Goal: Task Accomplishment & Management: Manage account settings

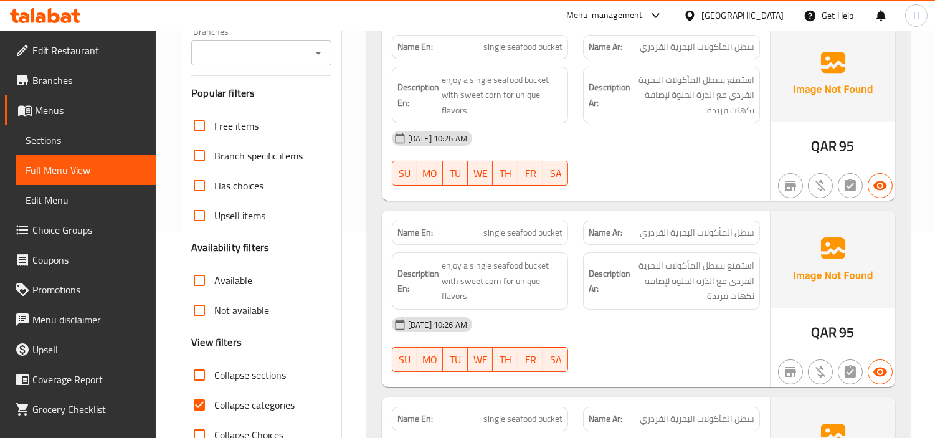
scroll to position [207, 0]
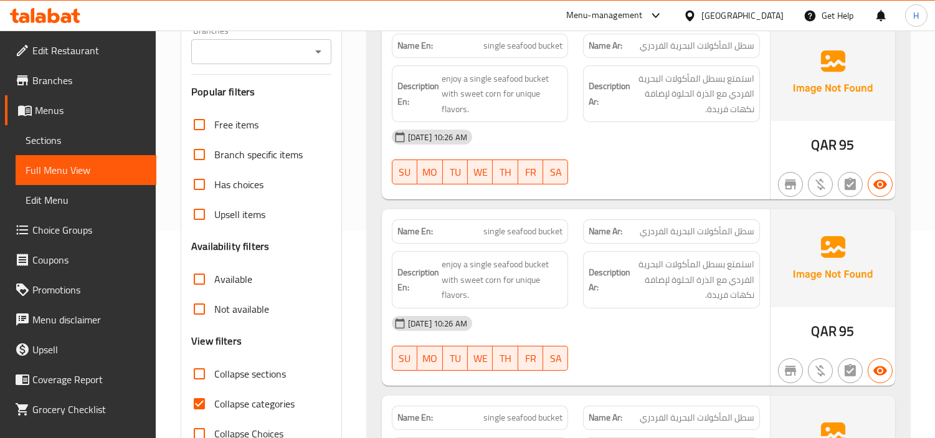
click at [73, 36] on link "Edit Restaurant" at bounding box center [80, 50] width 151 height 30
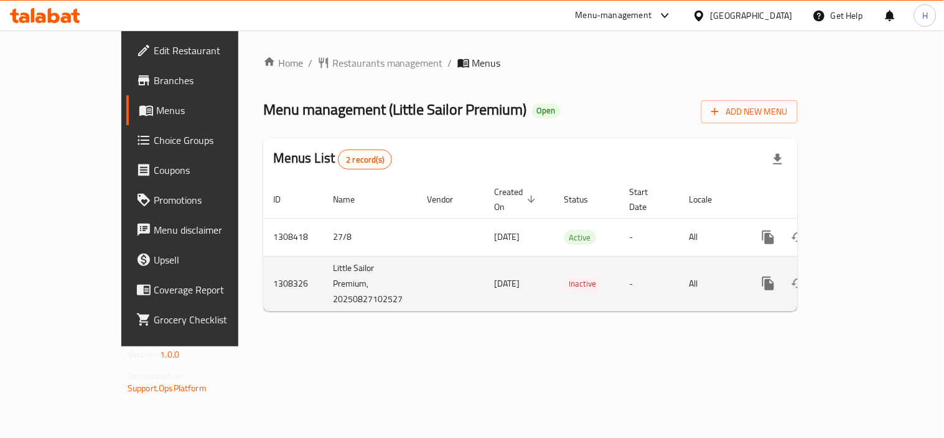
click at [866, 276] on icon "enhanced table" at bounding box center [858, 283] width 15 height 15
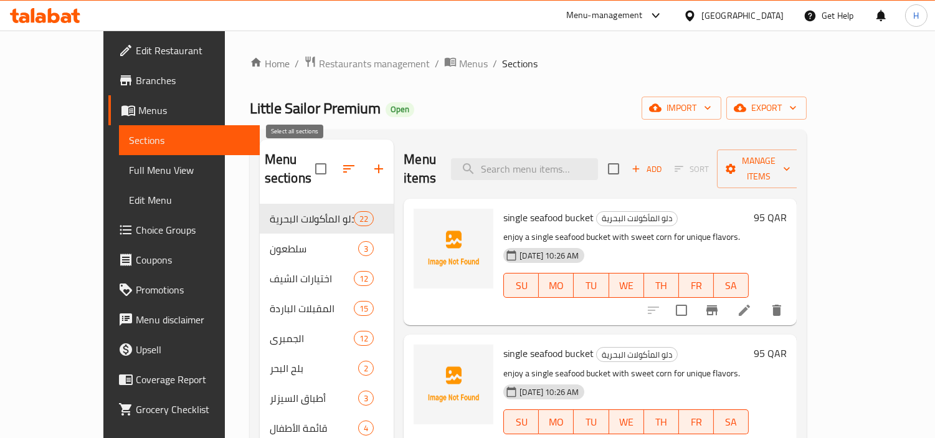
click at [308, 164] on input "checkbox" at bounding box center [321, 169] width 26 height 26
checkbox input "true"
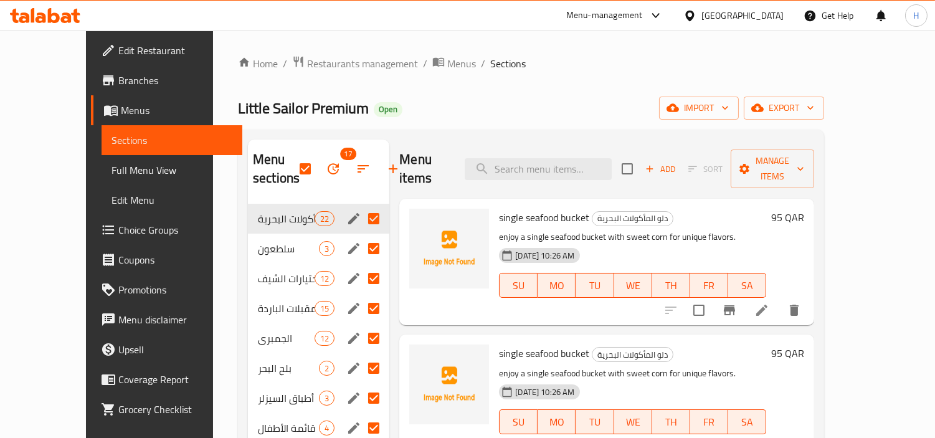
click at [701, 17] on div at bounding box center [692, 16] width 18 height 14
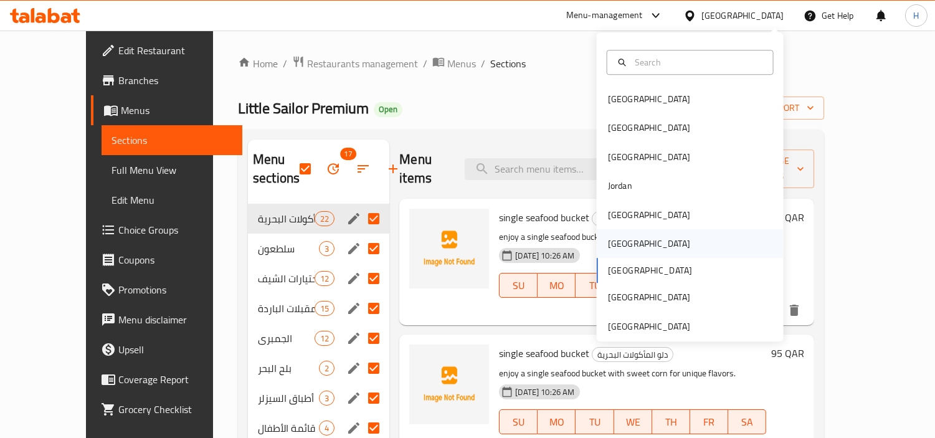
click at [626, 237] on div "Oman" at bounding box center [649, 243] width 102 height 29
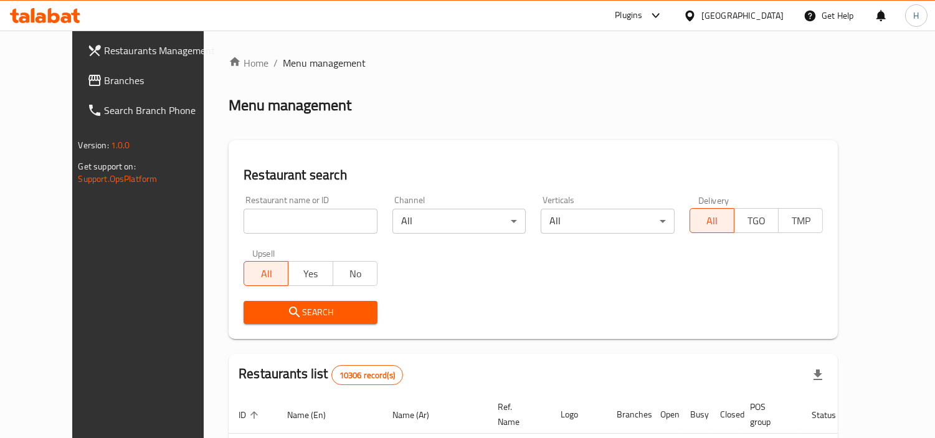
click at [105, 82] on span "Branches" at bounding box center [162, 80] width 114 height 15
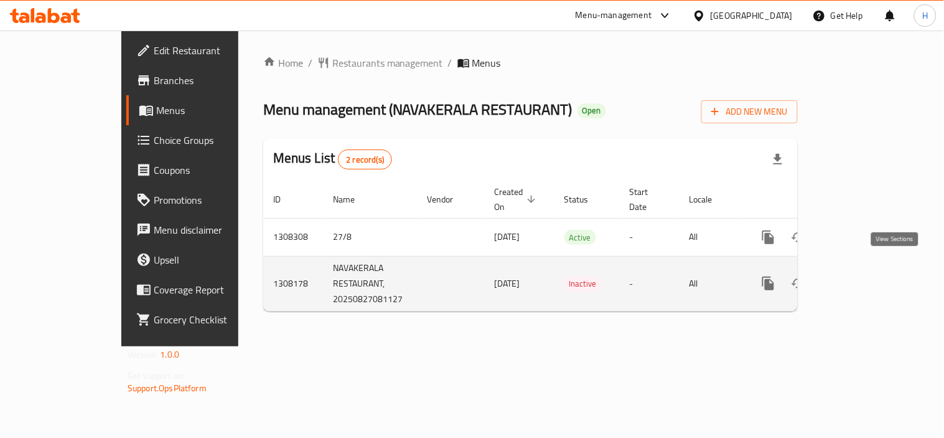
click at [866, 276] on icon "enhanced table" at bounding box center [858, 283] width 15 height 15
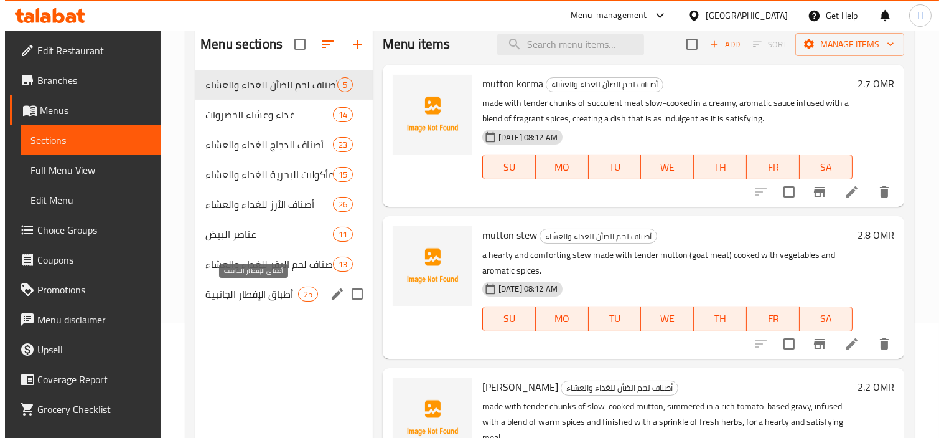
scroll to position [35, 0]
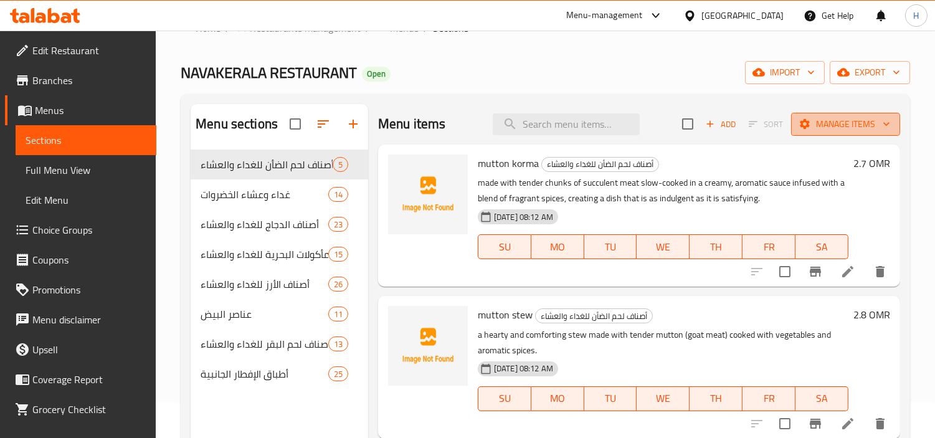
click at [814, 120] on span "Manage items" at bounding box center [845, 124] width 89 height 16
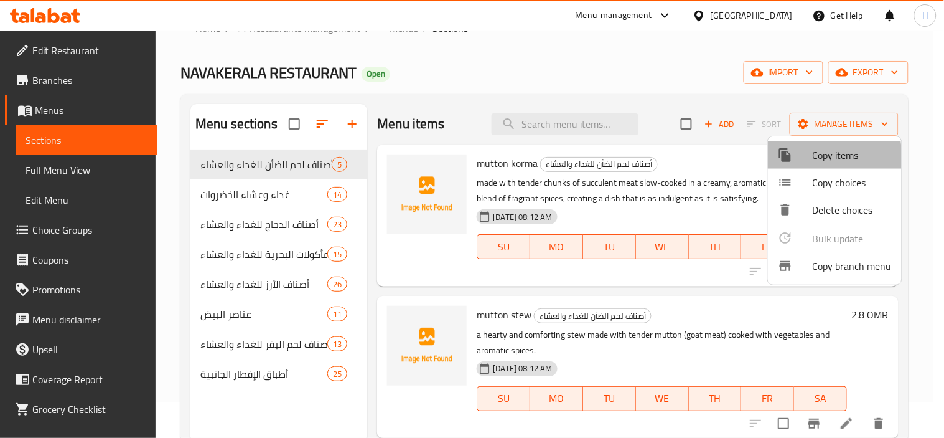
click at [800, 157] on div at bounding box center [795, 155] width 35 height 15
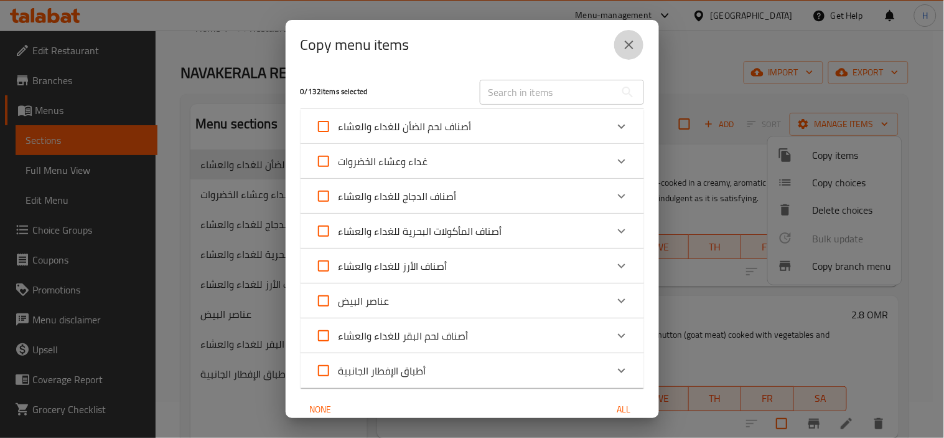
click at [638, 41] on button "close" at bounding box center [630, 45] width 30 height 30
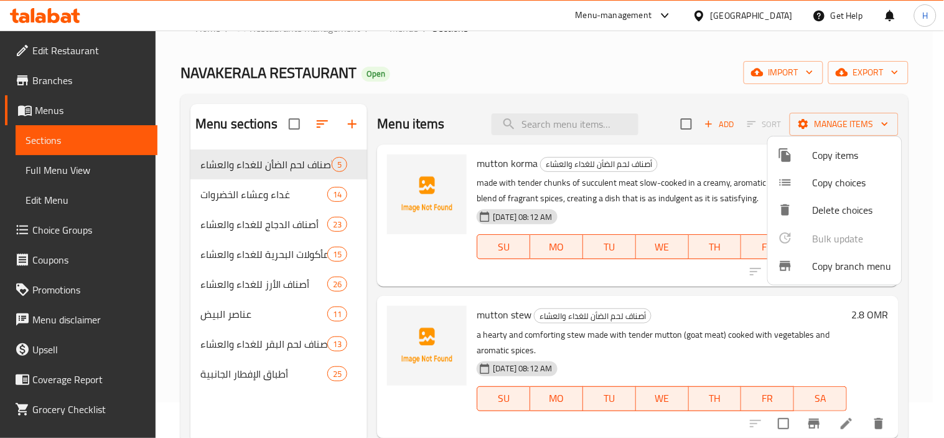
click at [870, 57] on div at bounding box center [472, 219] width 944 height 438
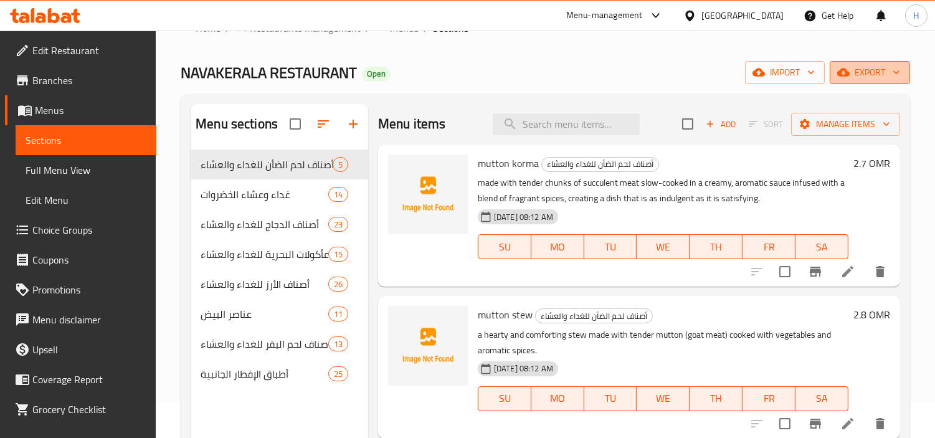
click at [857, 61] on button "export" at bounding box center [869, 72] width 80 height 23
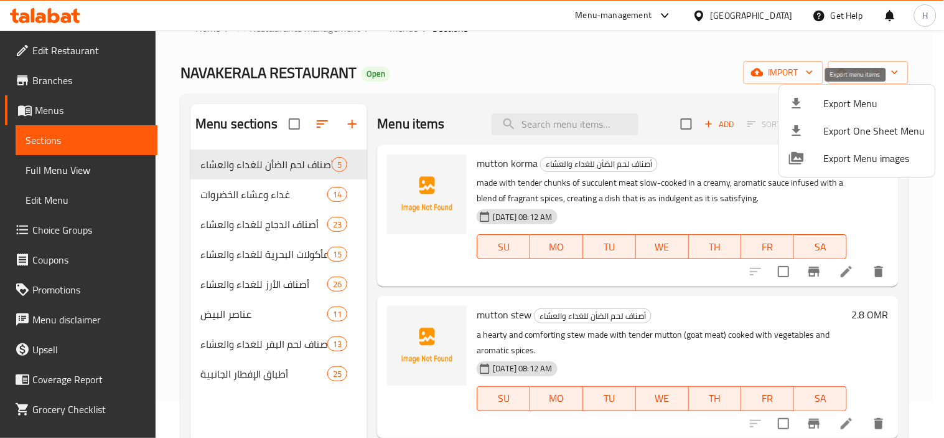
click at [823, 106] on div at bounding box center [806, 103] width 35 height 15
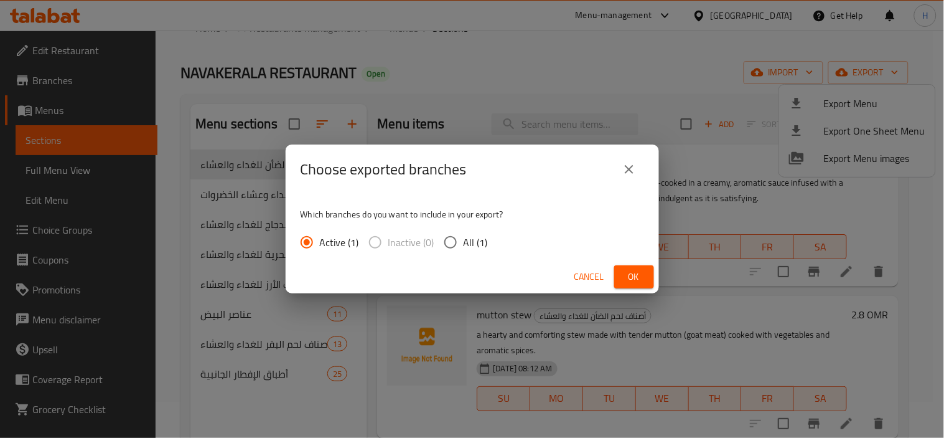
click at [461, 246] on input "All (1)" at bounding box center [451, 242] width 26 height 26
radio input "true"
click at [624, 278] on span "Ok" at bounding box center [634, 277] width 20 height 16
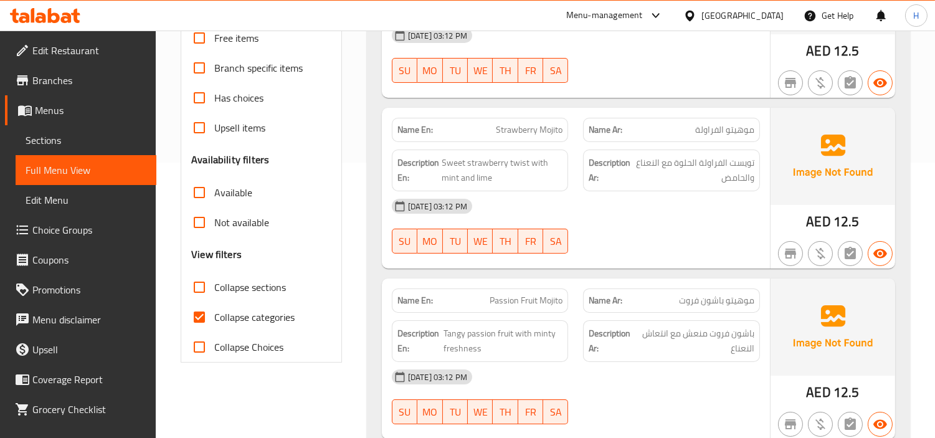
scroll to position [276, 0]
click at [201, 314] on input "Collapse categories" at bounding box center [199, 316] width 30 height 30
checkbox input "false"
click at [194, 281] on input "Collapse sections" at bounding box center [199, 286] width 30 height 30
checkbox input "true"
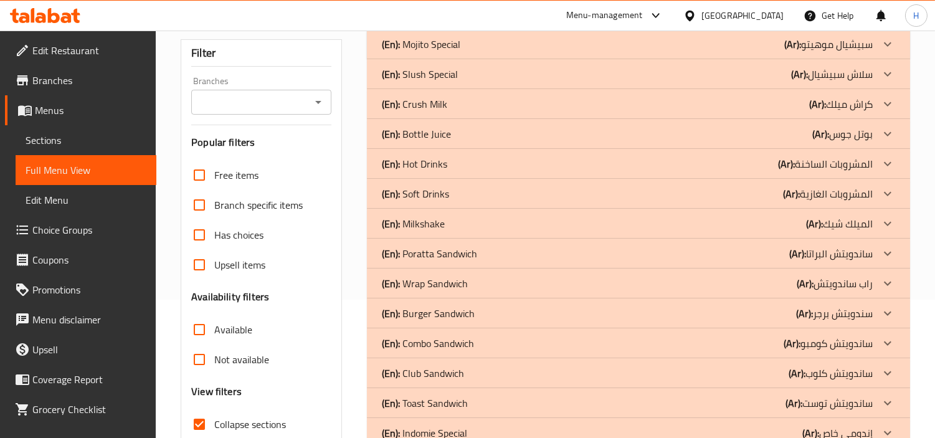
scroll to position [69, 0]
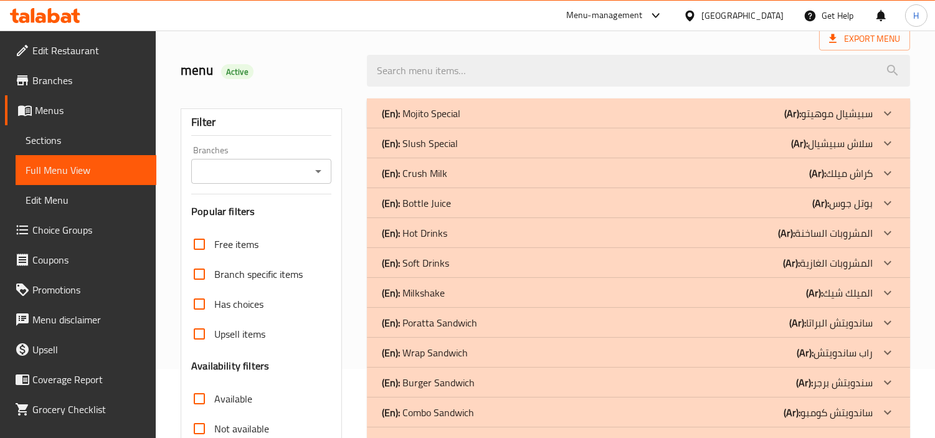
click at [519, 113] on div "(En): Mojito Special (Ar): سبيشيال موهيتو" at bounding box center [627, 113] width 491 height 15
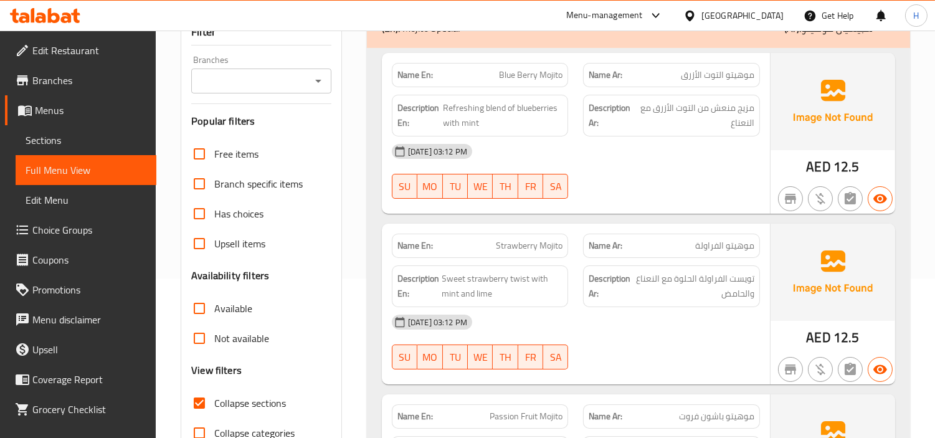
scroll to position [138, 0]
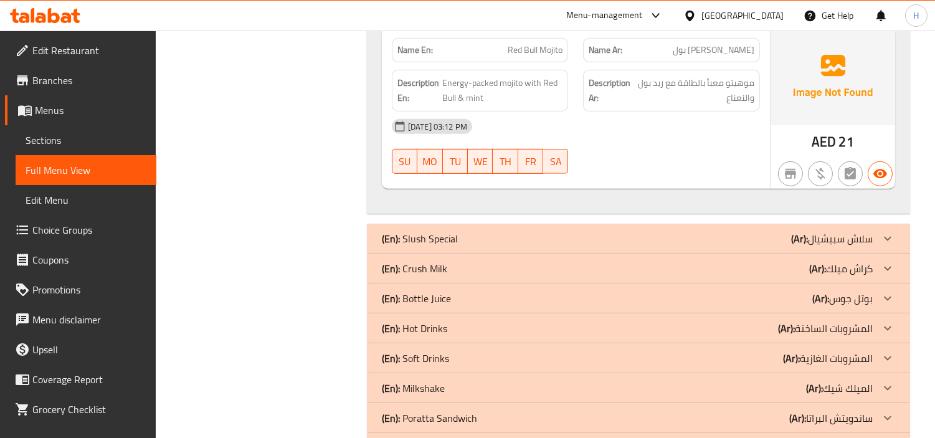
click at [744, 240] on div "(En): Slush Special (Ar): سلاش سبيشيال" at bounding box center [627, 238] width 491 height 15
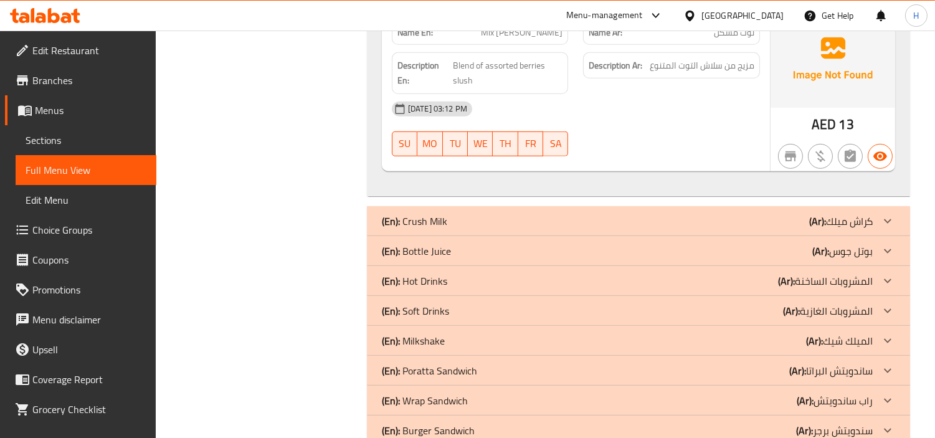
scroll to position [1798, 0]
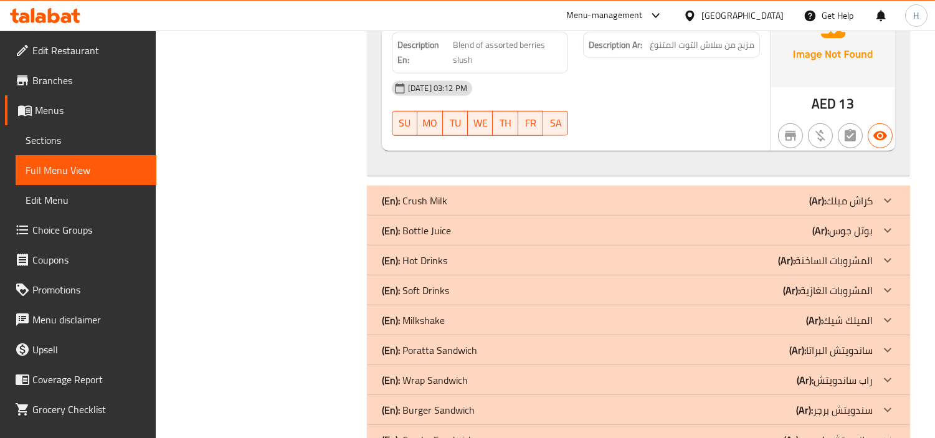
click at [750, 195] on div "(En): Crush Milk (Ar): كراش ميلك" at bounding box center [627, 200] width 491 height 15
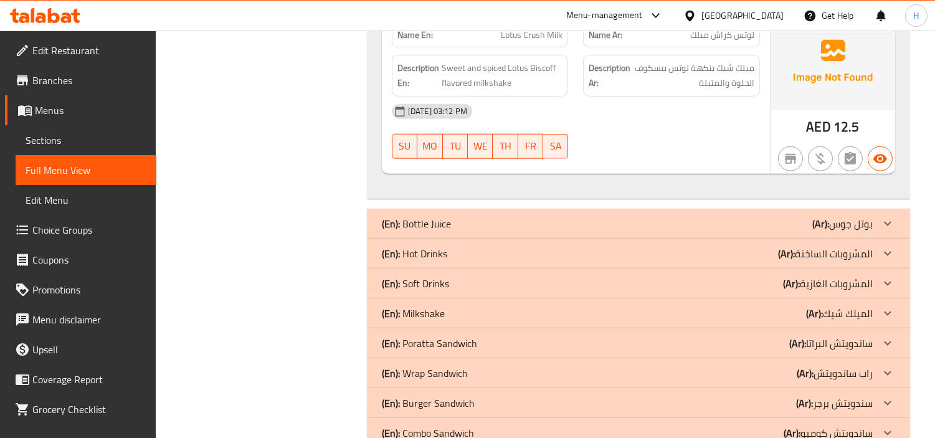
click at [773, 231] on div "(En): Bottle Juice (Ar): بوتل جوس" at bounding box center [627, 223] width 491 height 15
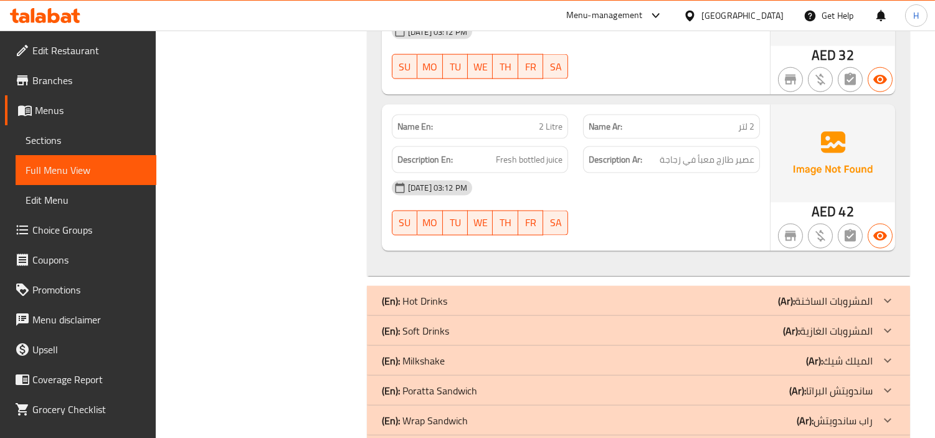
scroll to position [3182, 0]
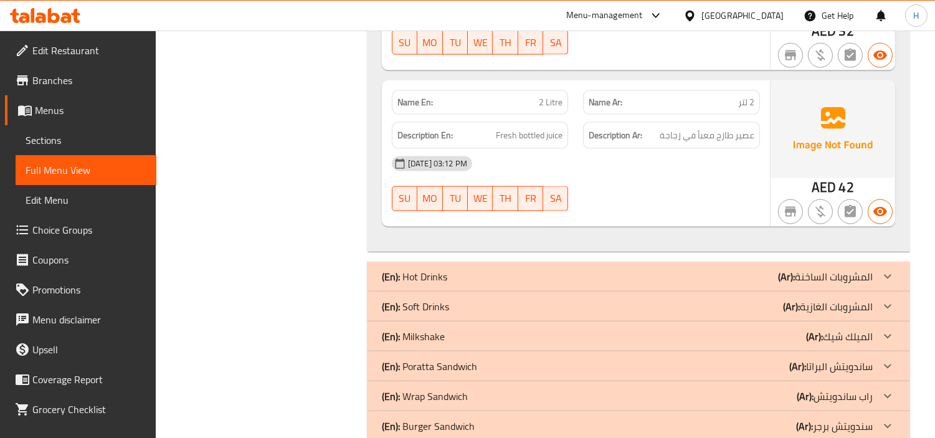
click at [740, 271] on div "(En): Hot Drinks (Ar): المشروبات الساخنة" at bounding box center [627, 276] width 491 height 15
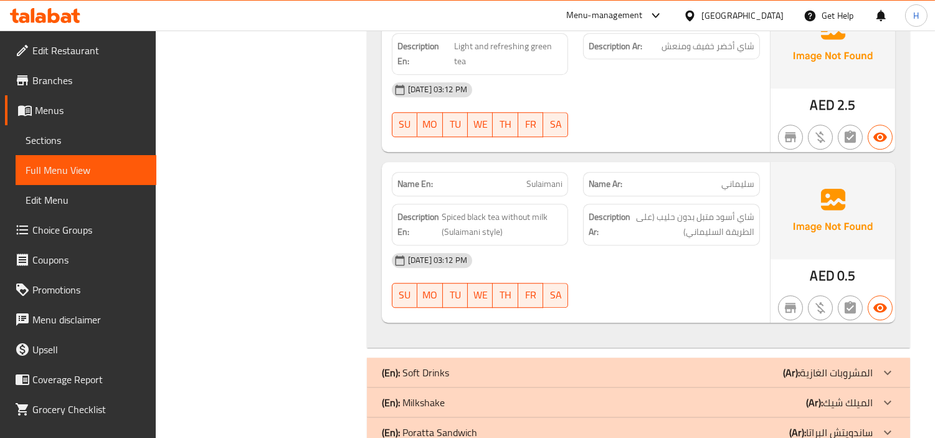
scroll to position [6087, 0]
click at [681, 357] on div "(En): Soft Drinks (Ar): المشروبات الغازية" at bounding box center [638, 372] width 543 height 30
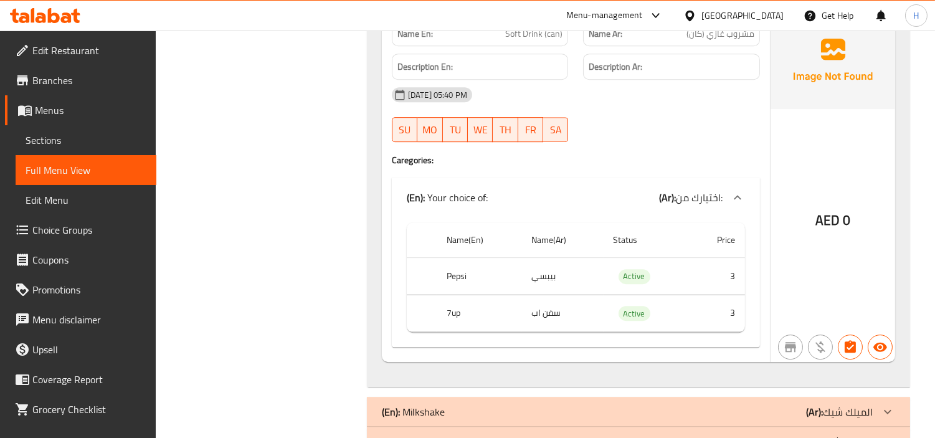
scroll to position [7056, 0]
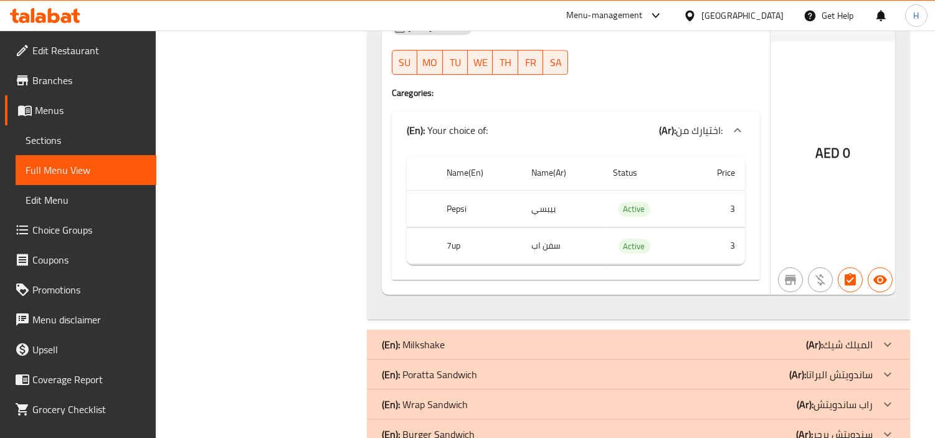
click at [668, 337] on div "(En): Milkshake (Ar): الميلك شيك" at bounding box center [627, 344] width 491 height 15
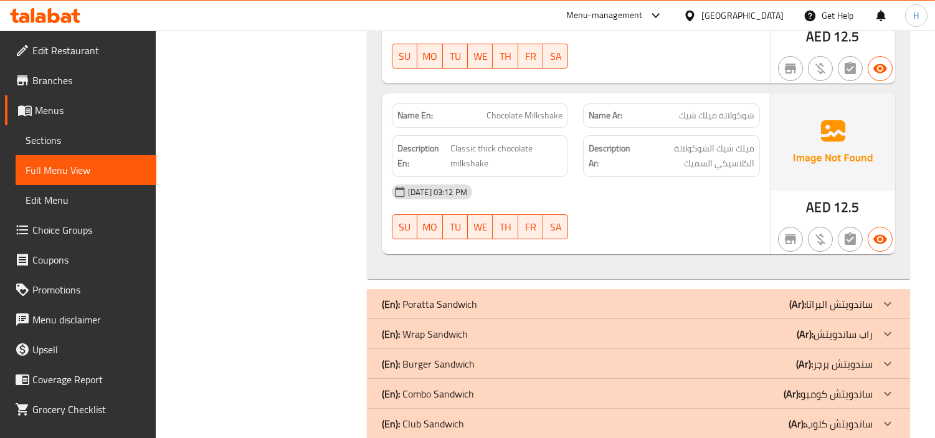
scroll to position [7886, 0]
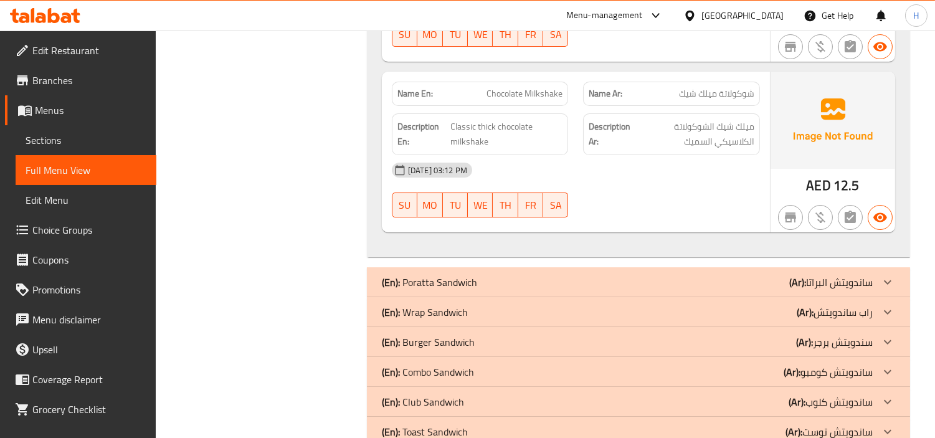
click at [677, 275] on div "(En): Poratta Sandwich (Ar): ساندويتش البراتا" at bounding box center [627, 282] width 491 height 15
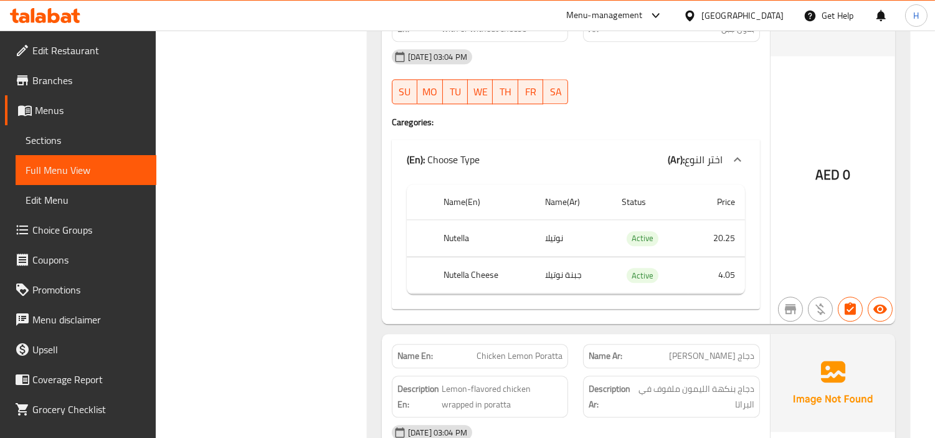
scroll to position [13558, 0]
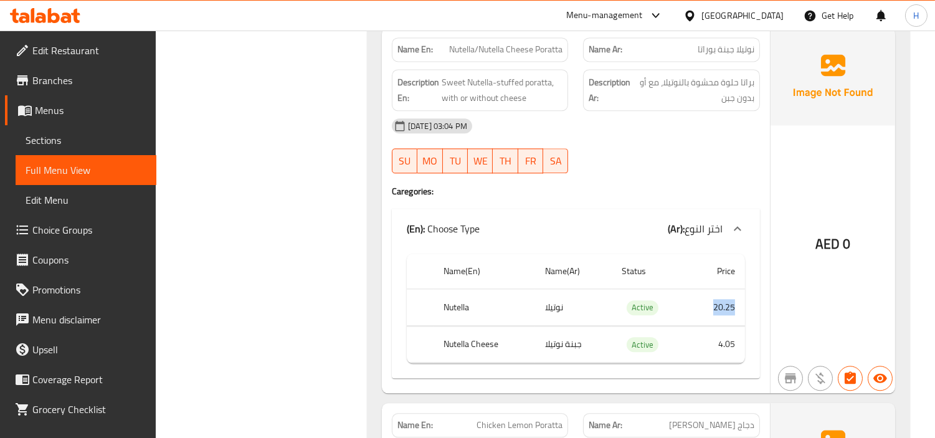
drag, startPoint x: 740, startPoint y: 226, endPoint x: 704, endPoint y: 226, distance: 35.5
click at [704, 289] on td "20.25" at bounding box center [716, 307] width 57 height 37
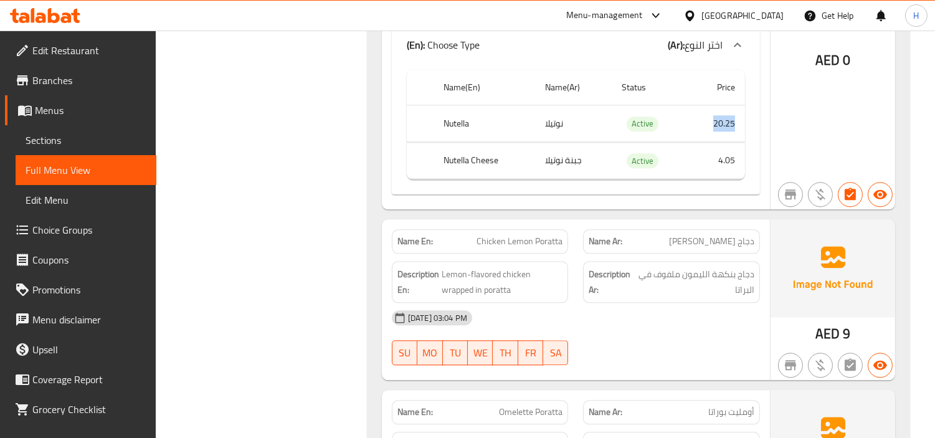
scroll to position [13766, 0]
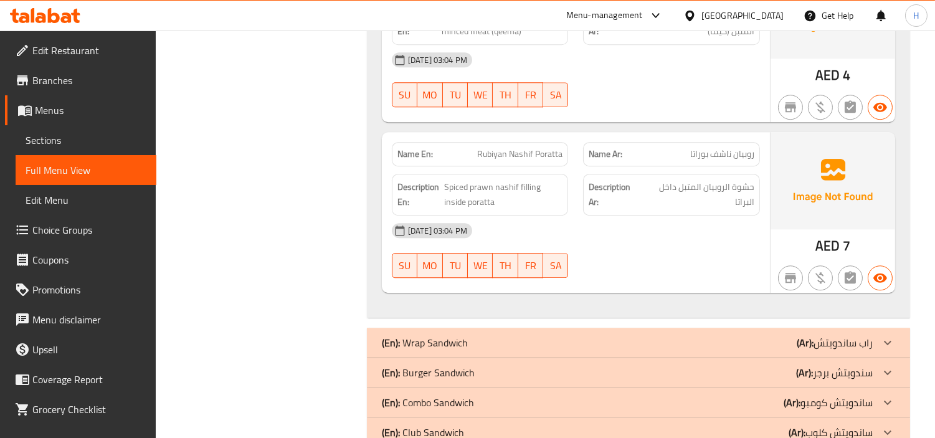
click at [725, 327] on div "(En): Wrap Sandwich (Ar): راب ساندويتش" at bounding box center [638, 342] width 543 height 30
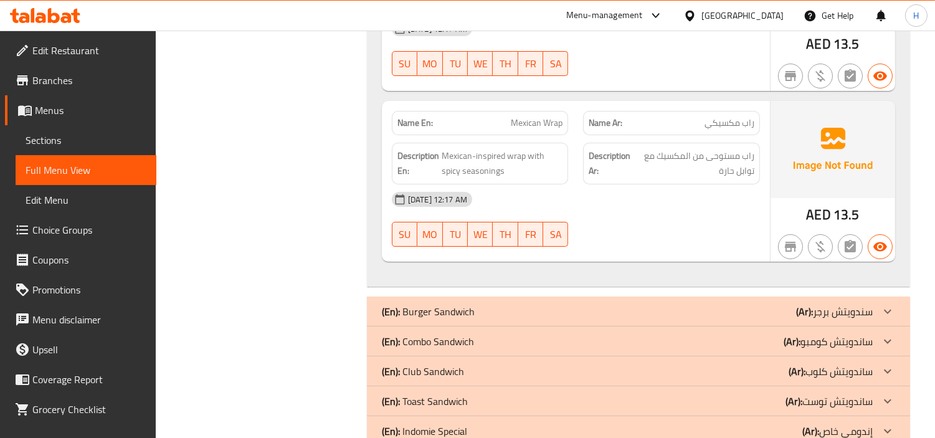
scroll to position [16879, 0]
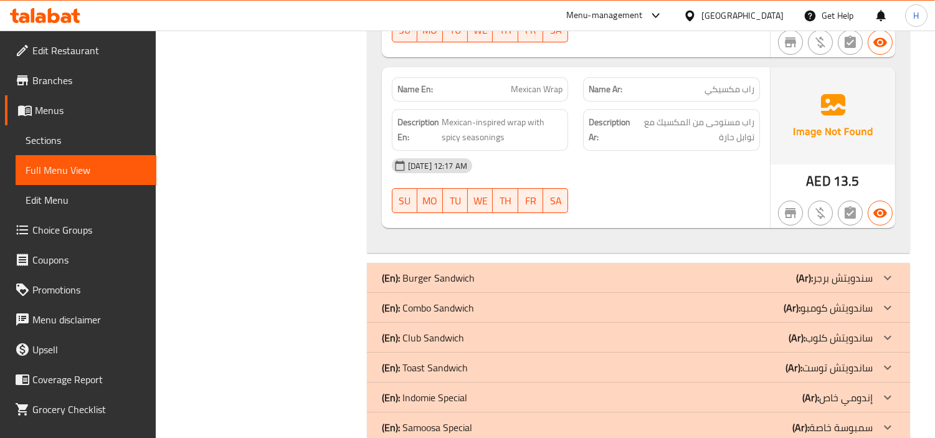
click at [718, 263] on div "(En): Burger Sandwich (Ar): سندويتش برجر" at bounding box center [638, 278] width 543 height 30
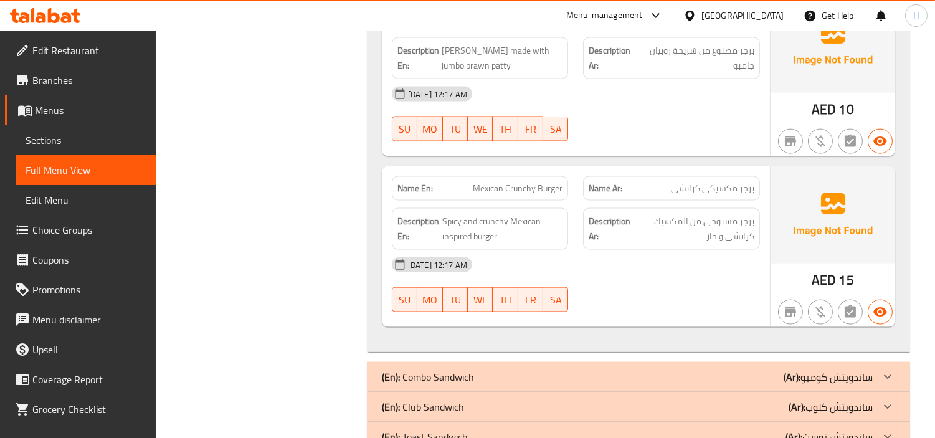
scroll to position [20200, 0]
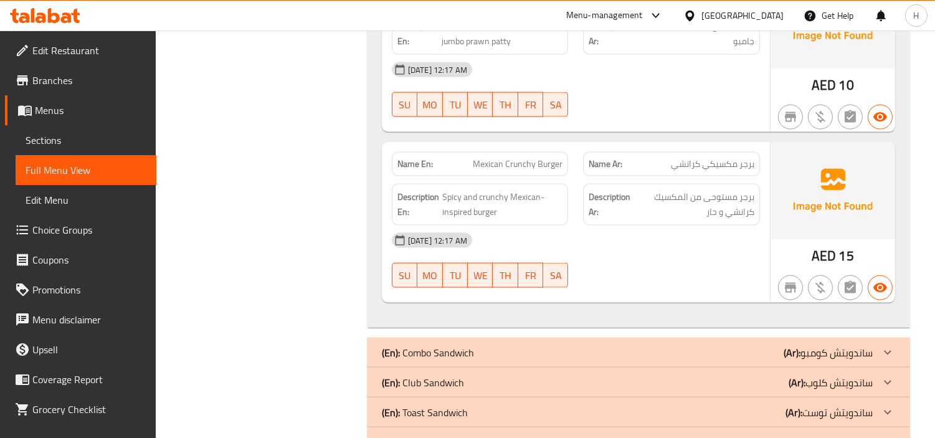
click at [744, 345] on div "(En): Combo Sandwich (Ar): ساندويتش كومبو" at bounding box center [627, 352] width 491 height 15
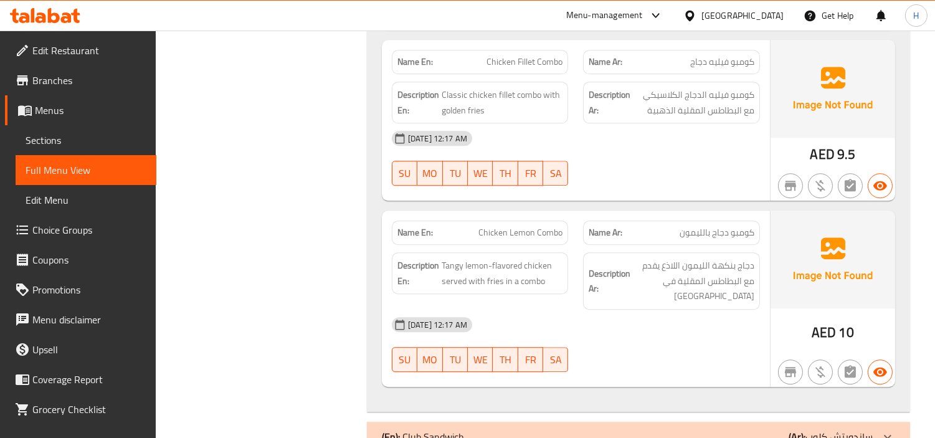
scroll to position [22898, 0]
click at [732, 421] on div "(En): Club Sandwich (Ar): ساندويتش كلوب" at bounding box center [638, 436] width 543 height 30
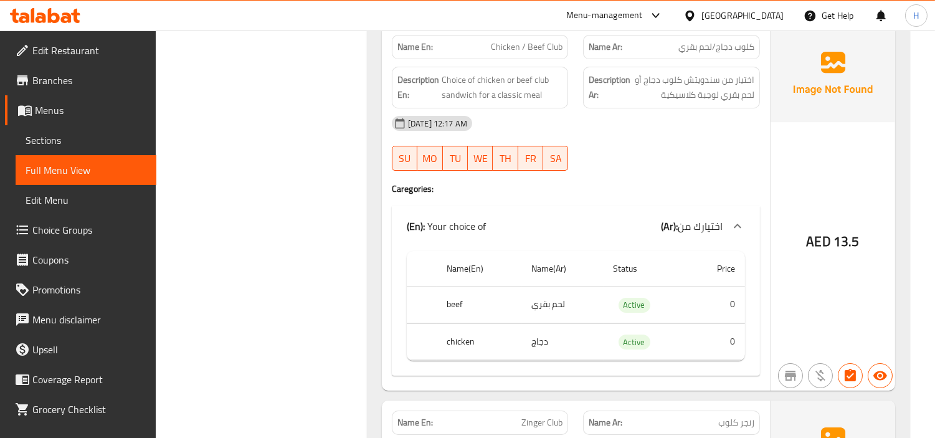
scroll to position [25042, 0]
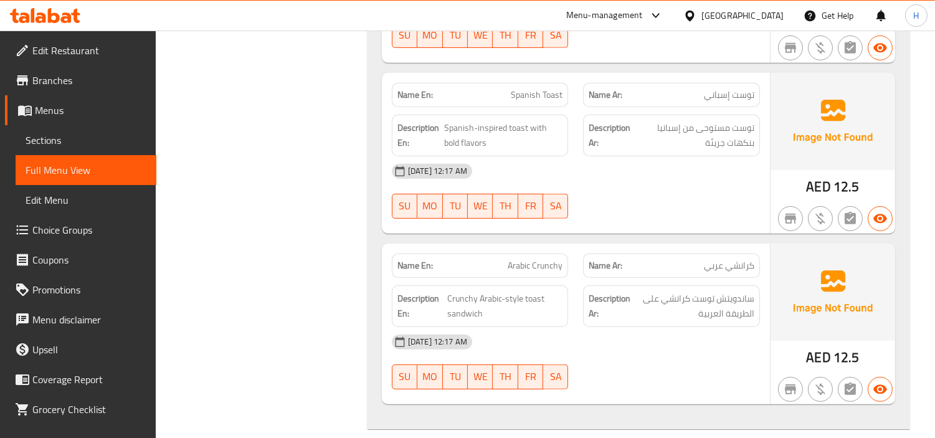
scroll to position [26426, 0]
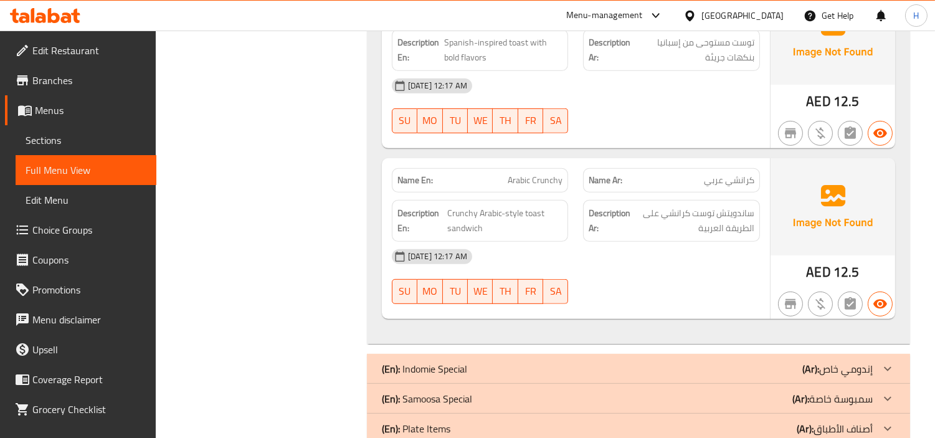
click at [707, 361] on div "(En): Indomie Special (Ar): إندومي خاص" at bounding box center [627, 368] width 491 height 15
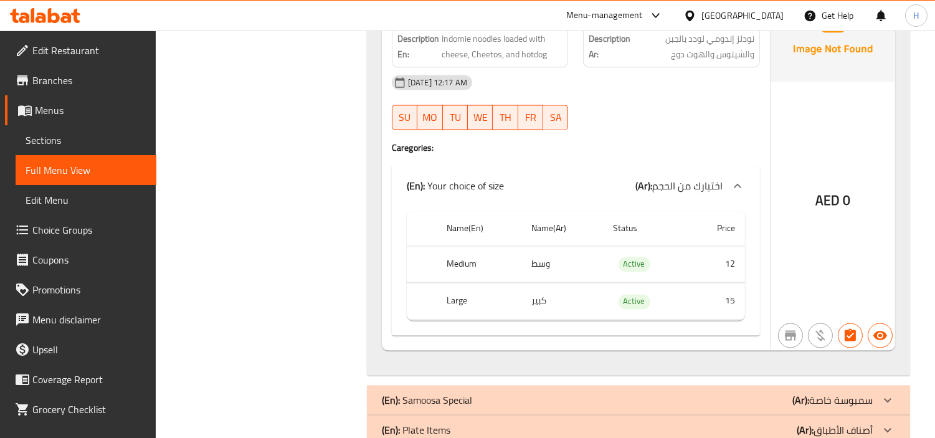
scroll to position [29470, 0]
click at [696, 384] on div "(En): Samoosa Special (Ar): سمبوسة خاصة" at bounding box center [638, 399] width 543 height 30
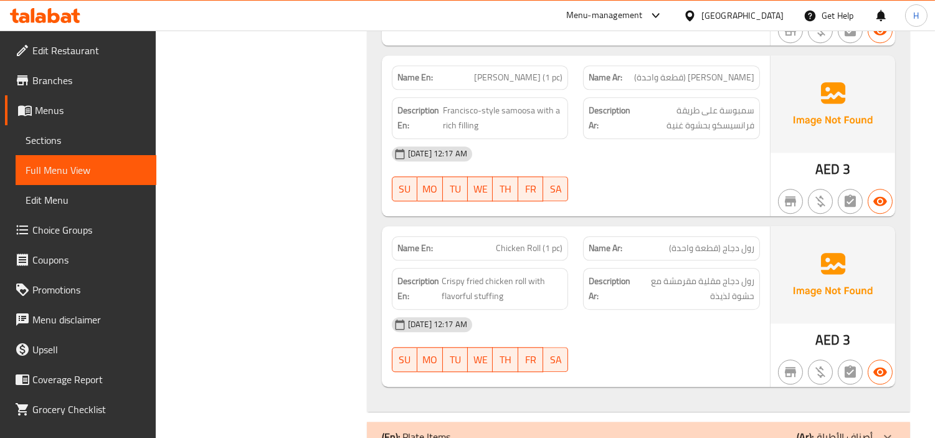
scroll to position [30816, 0]
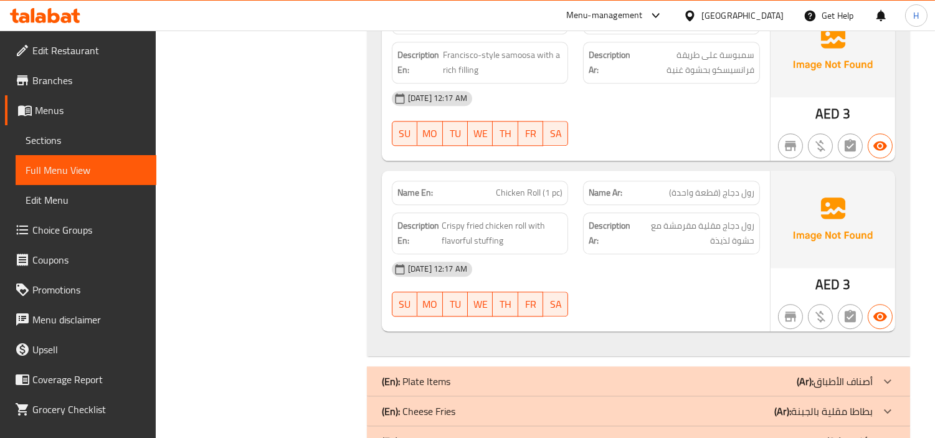
click at [690, 374] on div "(En): Plate Items (Ar): أصناف الأطباق" at bounding box center [627, 381] width 491 height 15
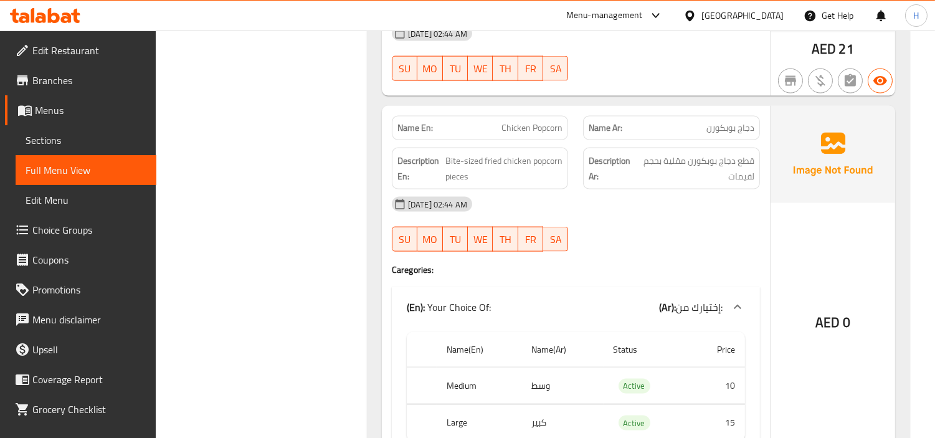
scroll to position [36904, 0]
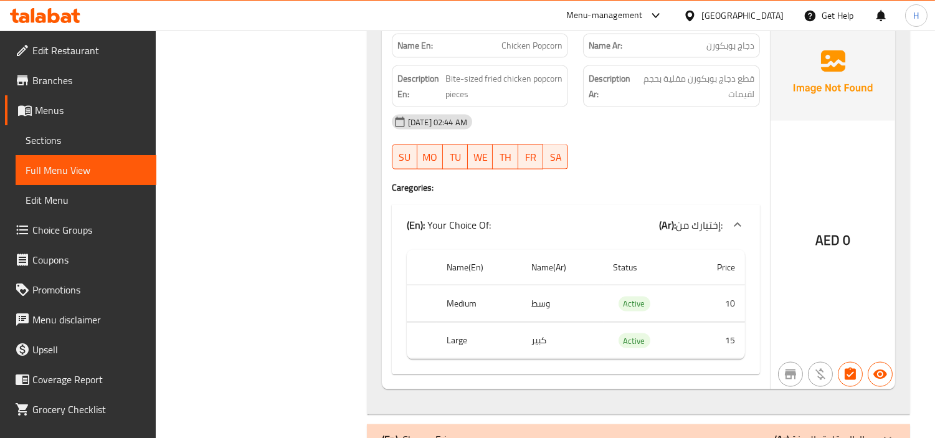
click at [692, 431] on div "(En): Cheese Fries (Ar): بطاطا مقلية بالجبنة" at bounding box center [627, 438] width 491 height 15
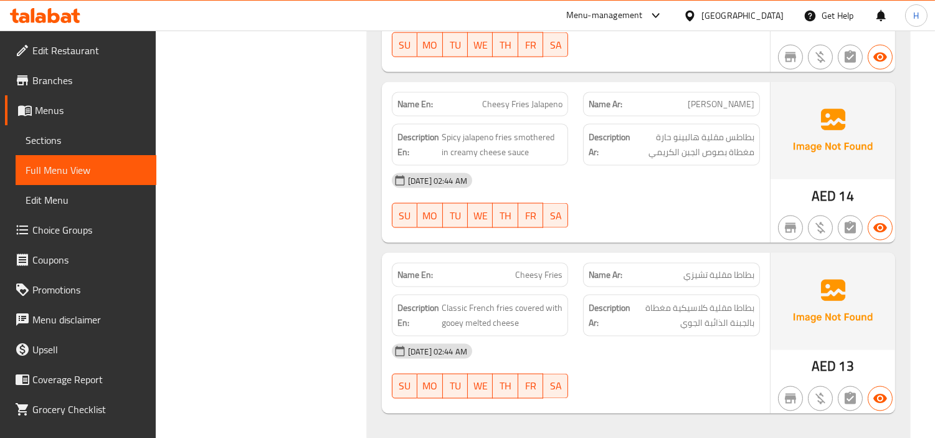
scroll to position [37488, 0]
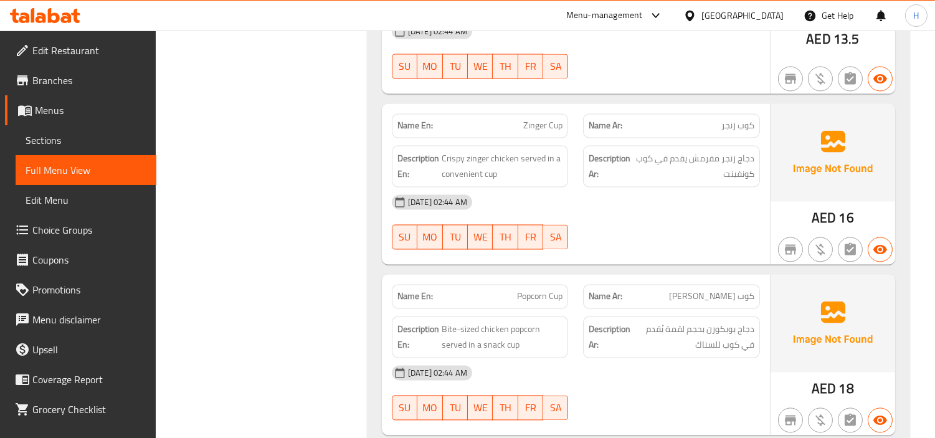
scroll to position [38055, 0]
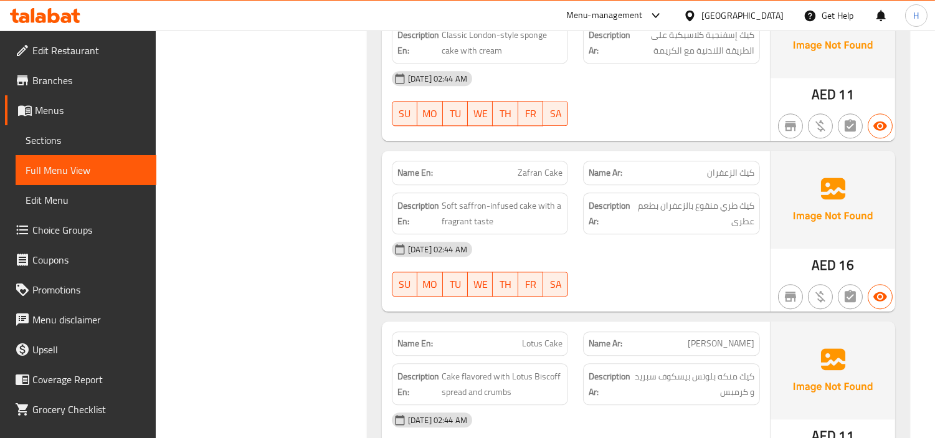
scroll to position [38949, 0]
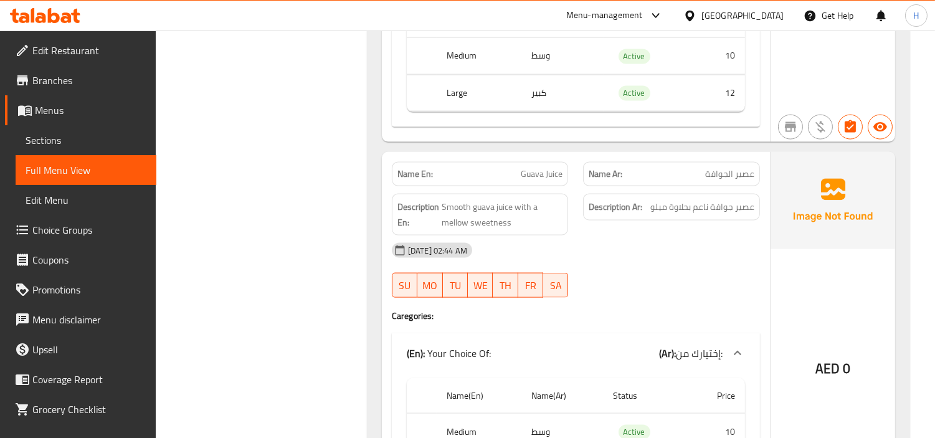
scroll to position [45374, 0]
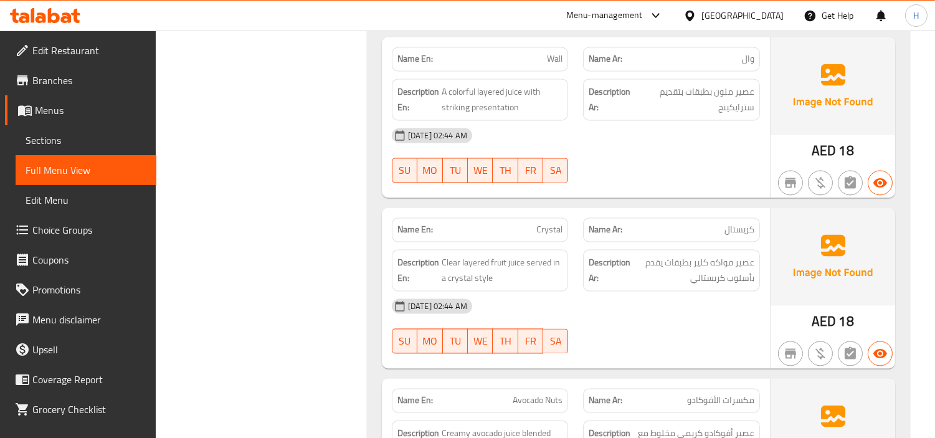
scroll to position [46609, 0]
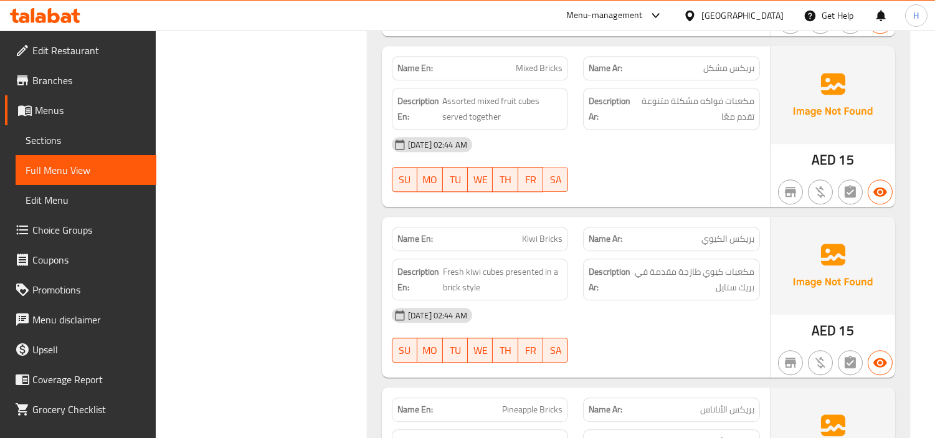
scroll to position [47674, 0]
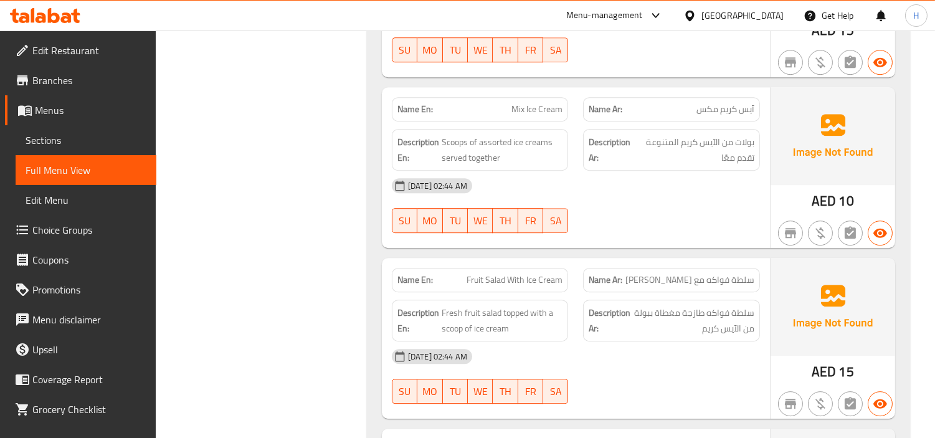
scroll to position [48728, 0]
